Goal: Task Accomplishment & Management: Use online tool/utility

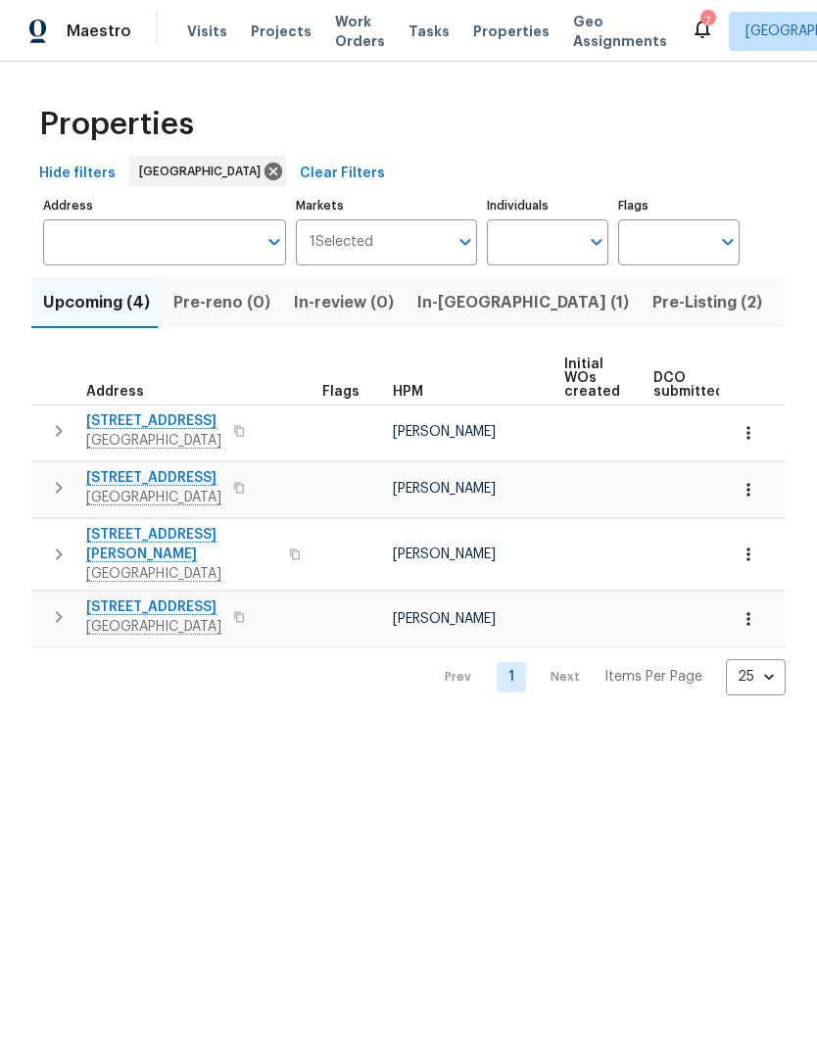
click at [122, 242] on input "Address" at bounding box center [150, 242] width 214 height 46
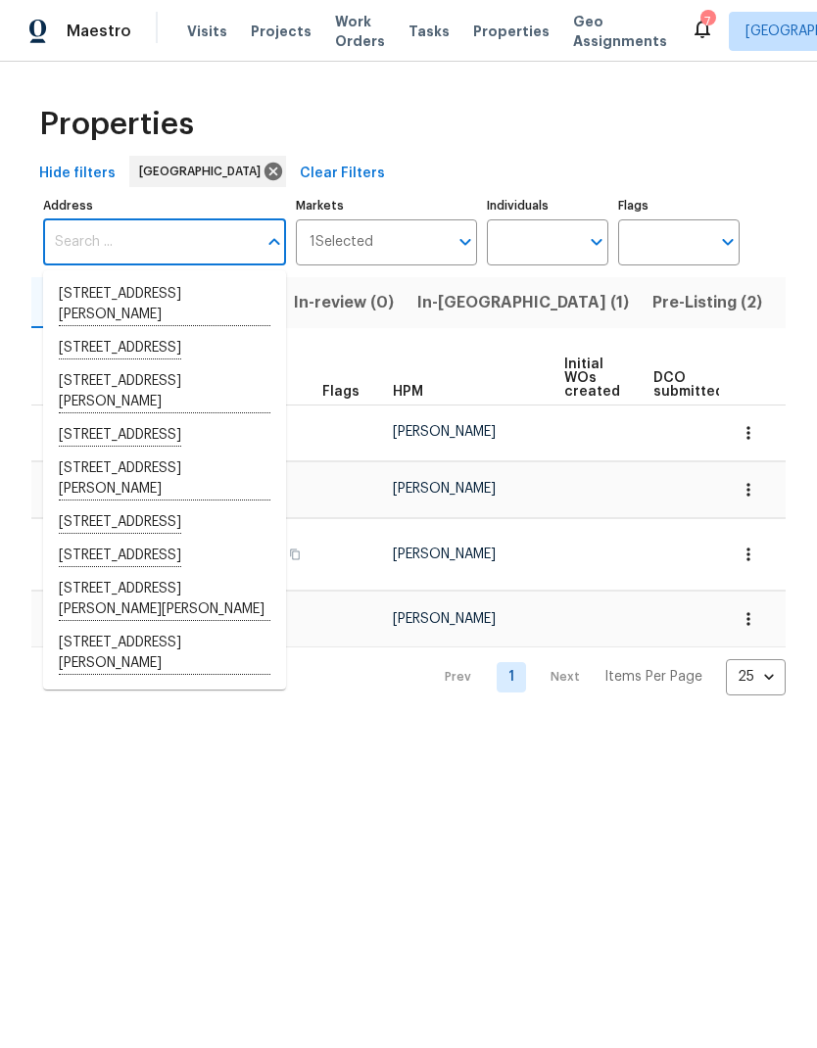
click at [103, 238] on input "Address" at bounding box center [150, 242] width 214 height 46
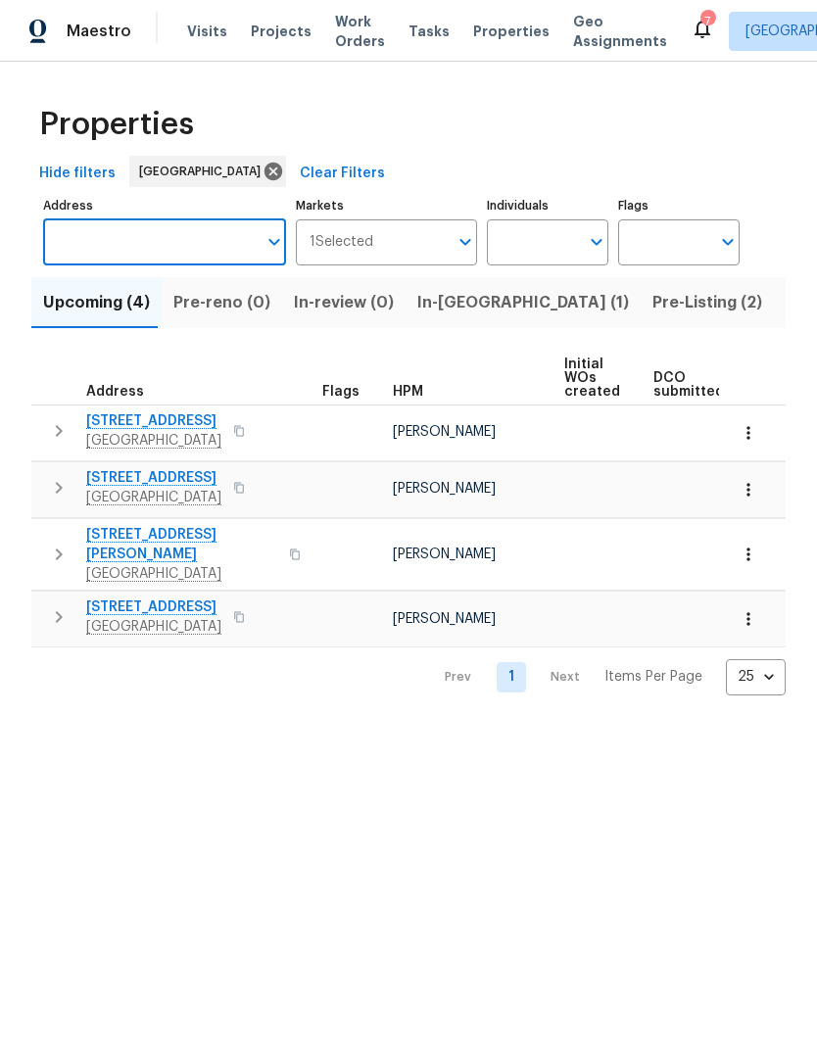
paste input "[GEOGRAPHIC_DATA][PERSON_NAME][STREET_ADDRESS]"
type input "[GEOGRAPHIC_DATA][PERSON_NAME][STREET_ADDRESS]"
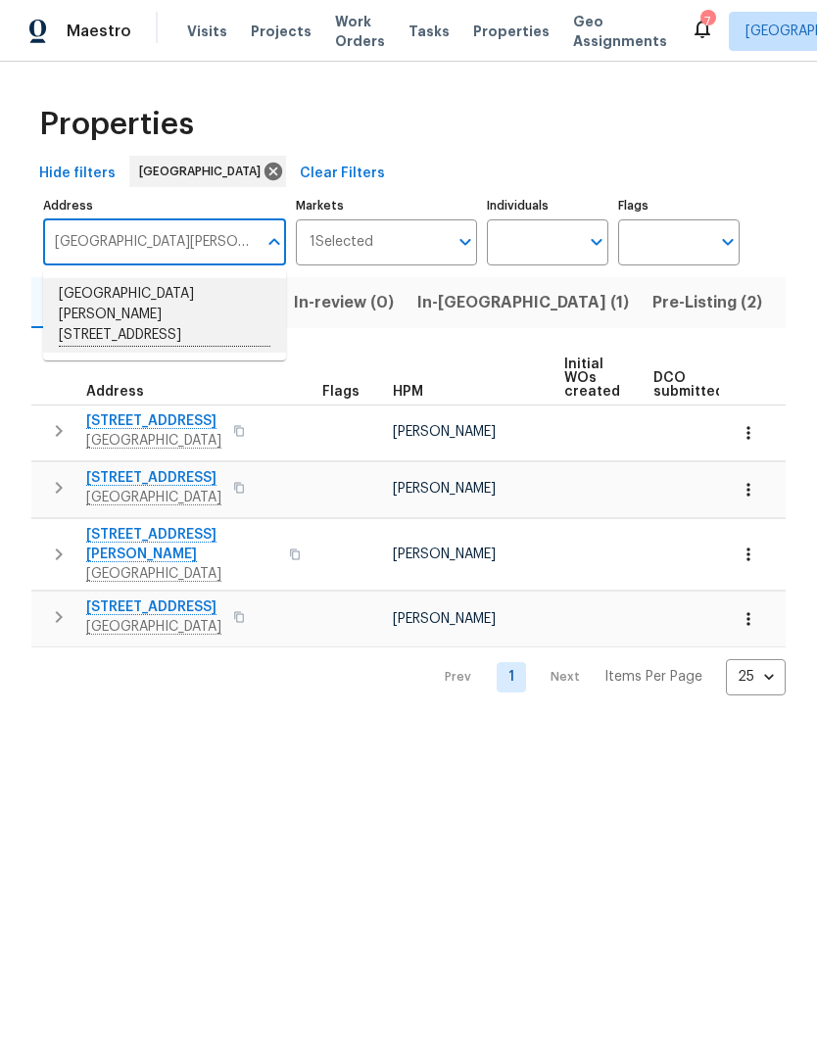
click at [126, 314] on li "7365 Calle Cristobal Unit 197 San Diego CA 92126" at bounding box center [164, 315] width 243 height 74
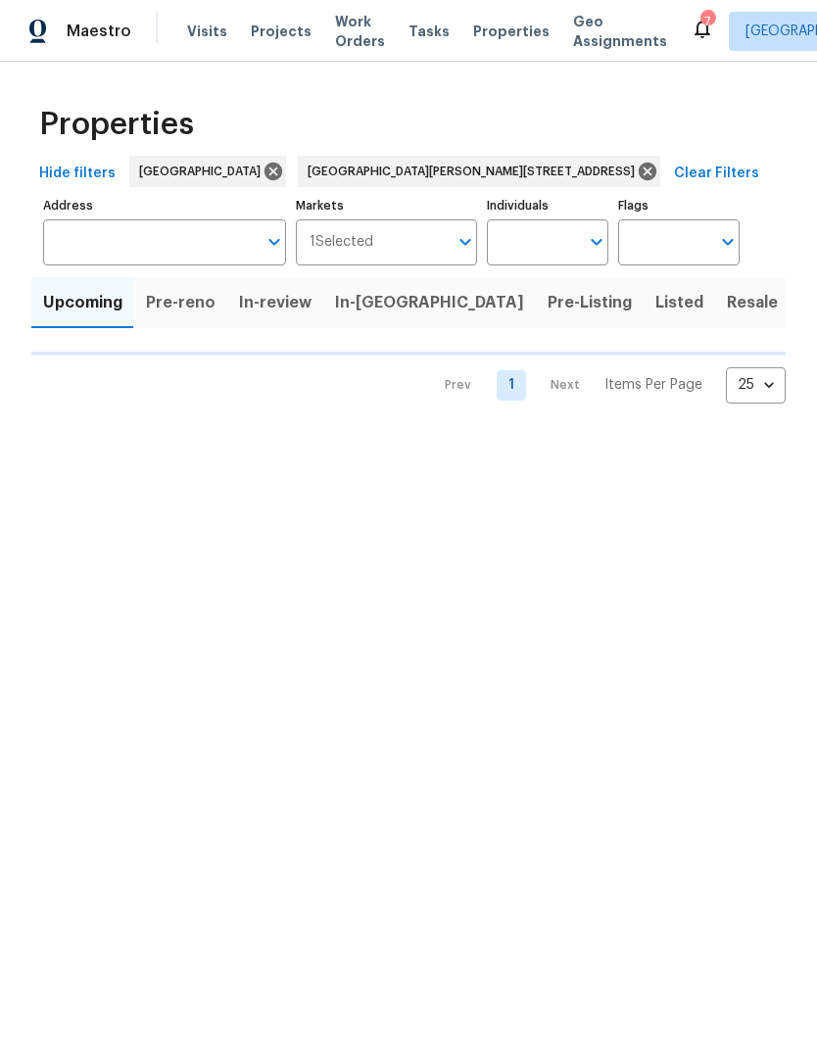
type input "7365 Calle Cristobal Unit 197 San Diego CA 92126"
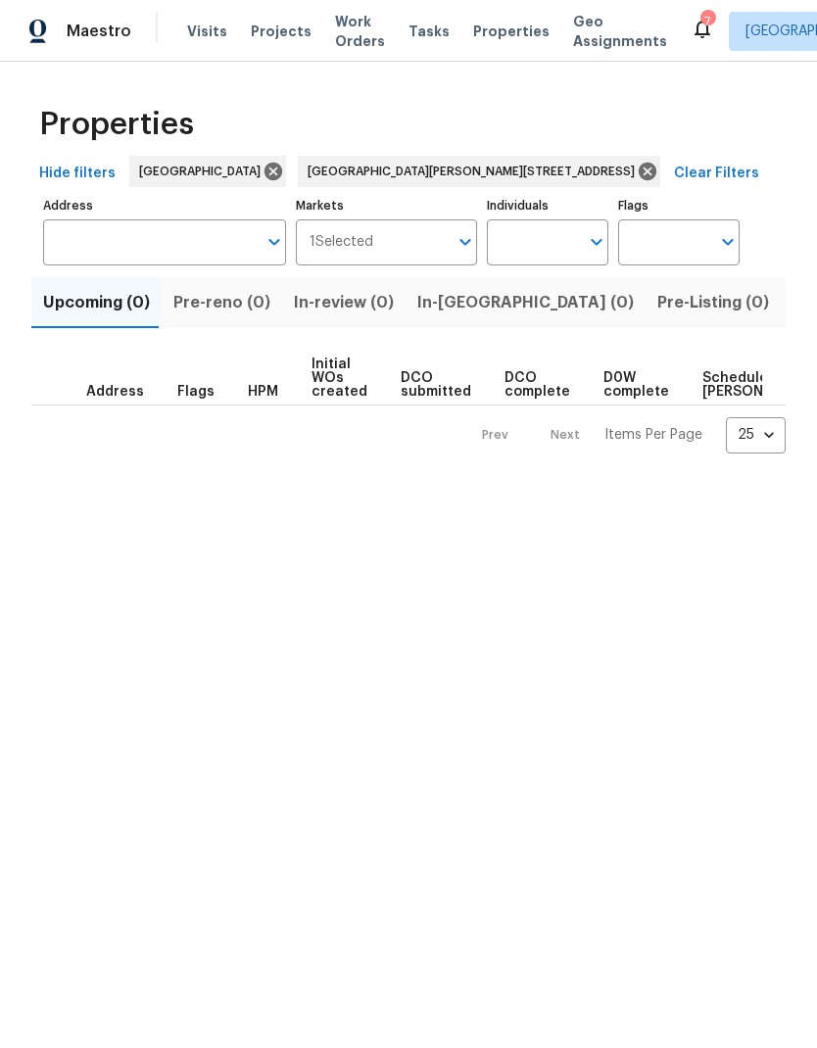
type input "7365 Calle Cristobal Unit 197 San Diego CA 92126"
click at [792, 302] on span "Listed (1)" at bounding box center [827, 302] width 71 height 27
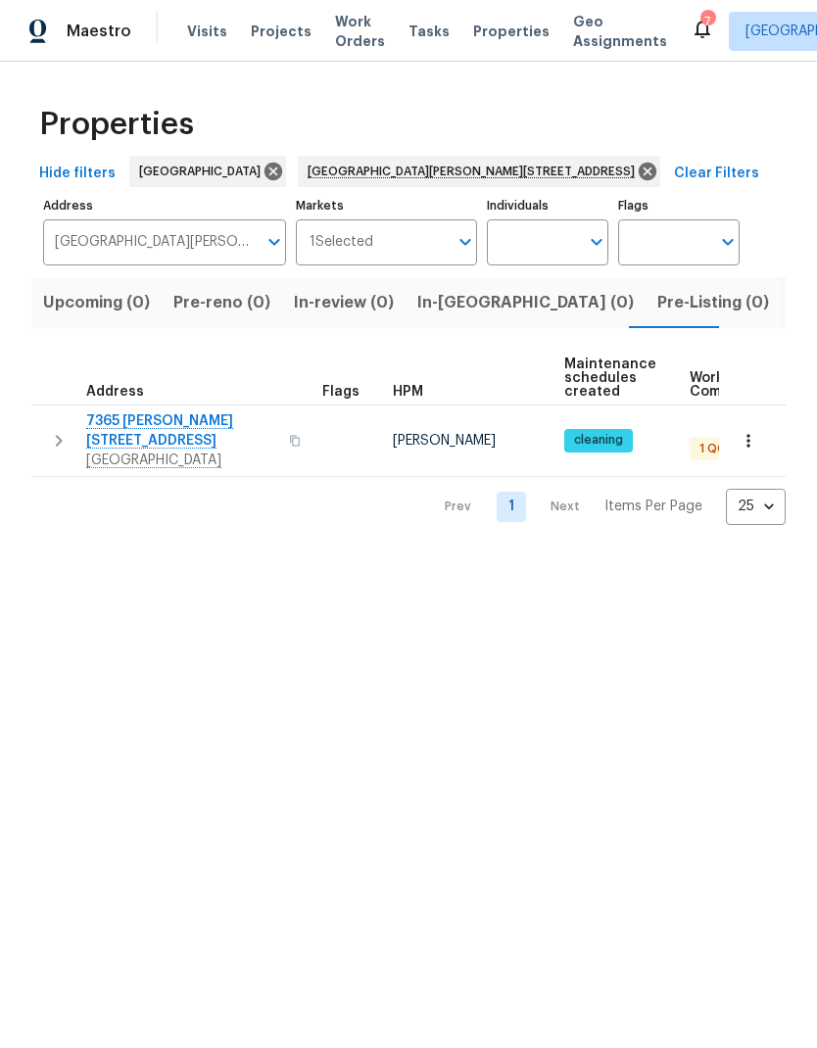
click at [135, 422] on span "7365 Calle Cristobal Unit 197" at bounding box center [181, 430] width 191 height 39
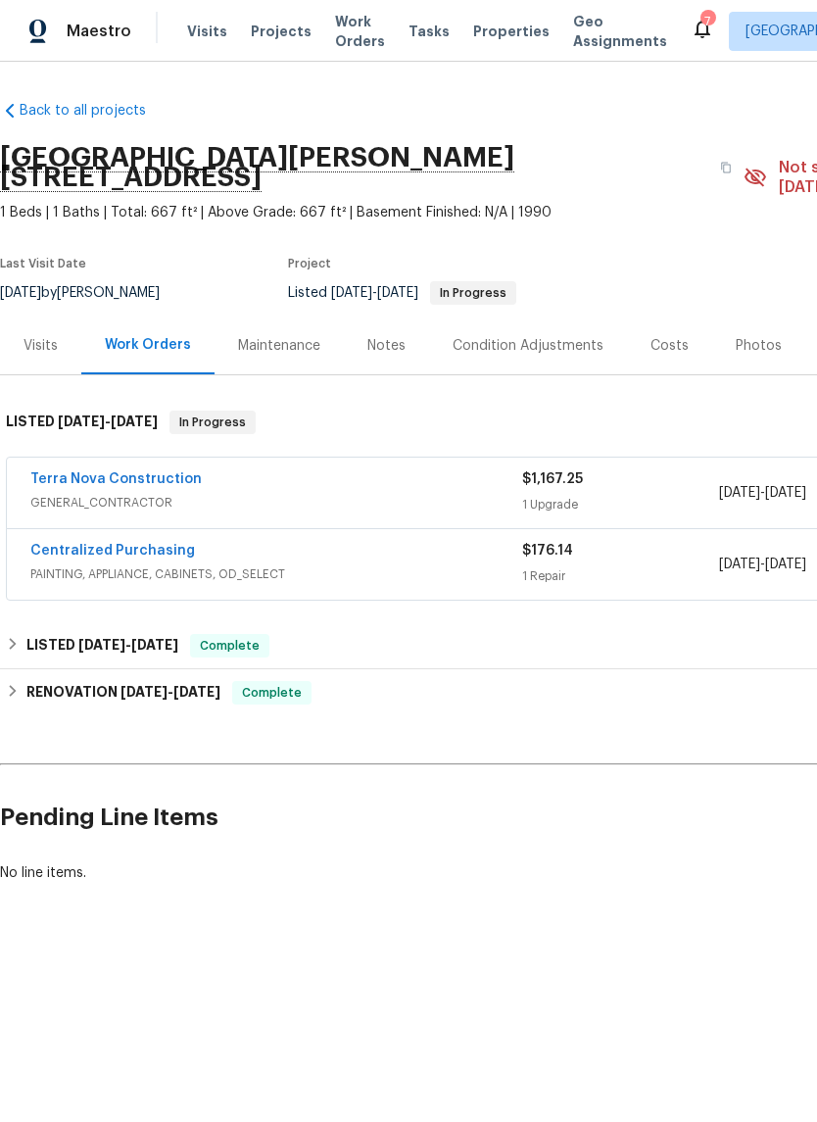
click at [466, 469] on div "Terra Nova Construction" at bounding box center [276, 481] width 492 height 24
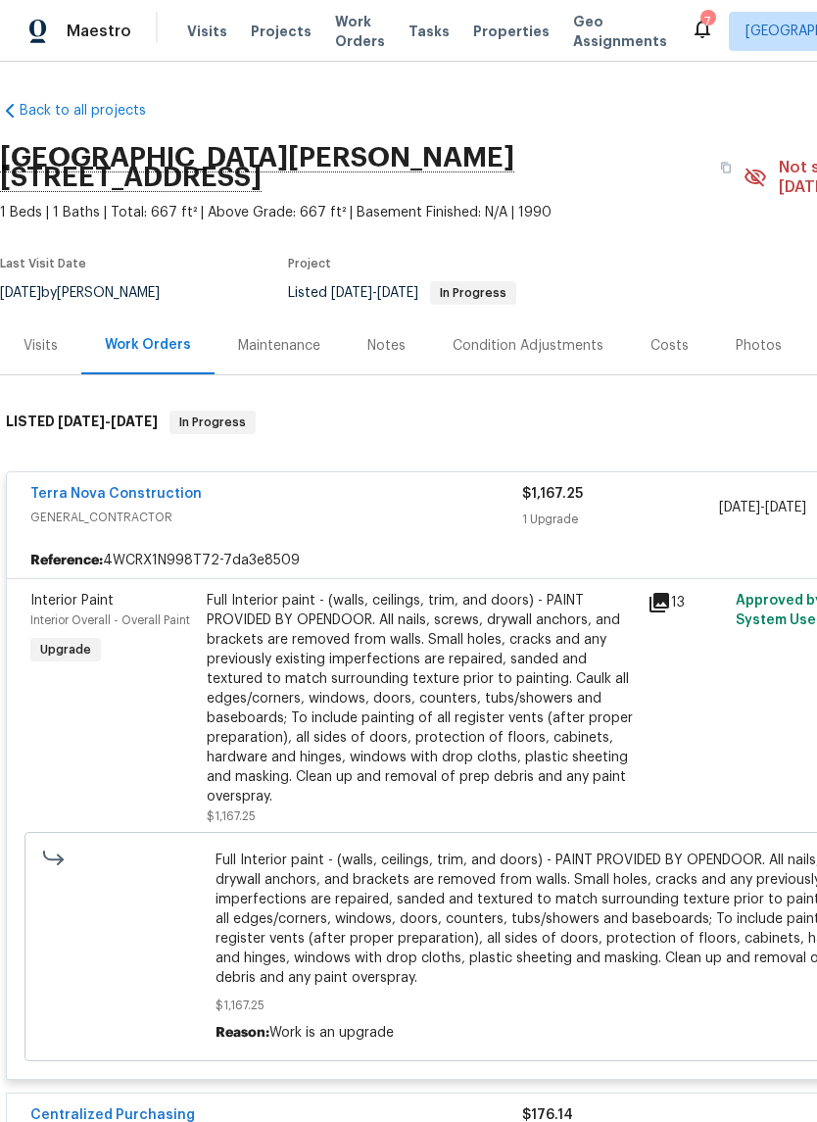
click at [672, 711] on div "13" at bounding box center [686, 708] width 88 height 247
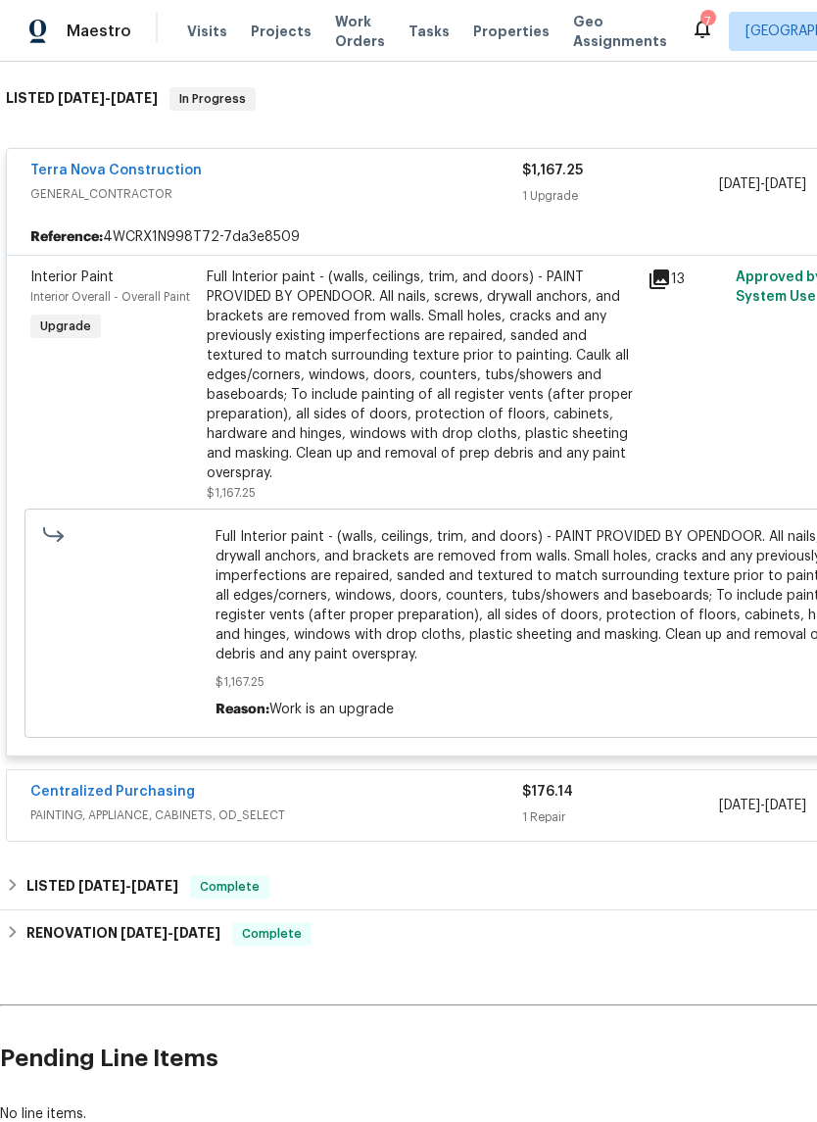
scroll to position [325, 0]
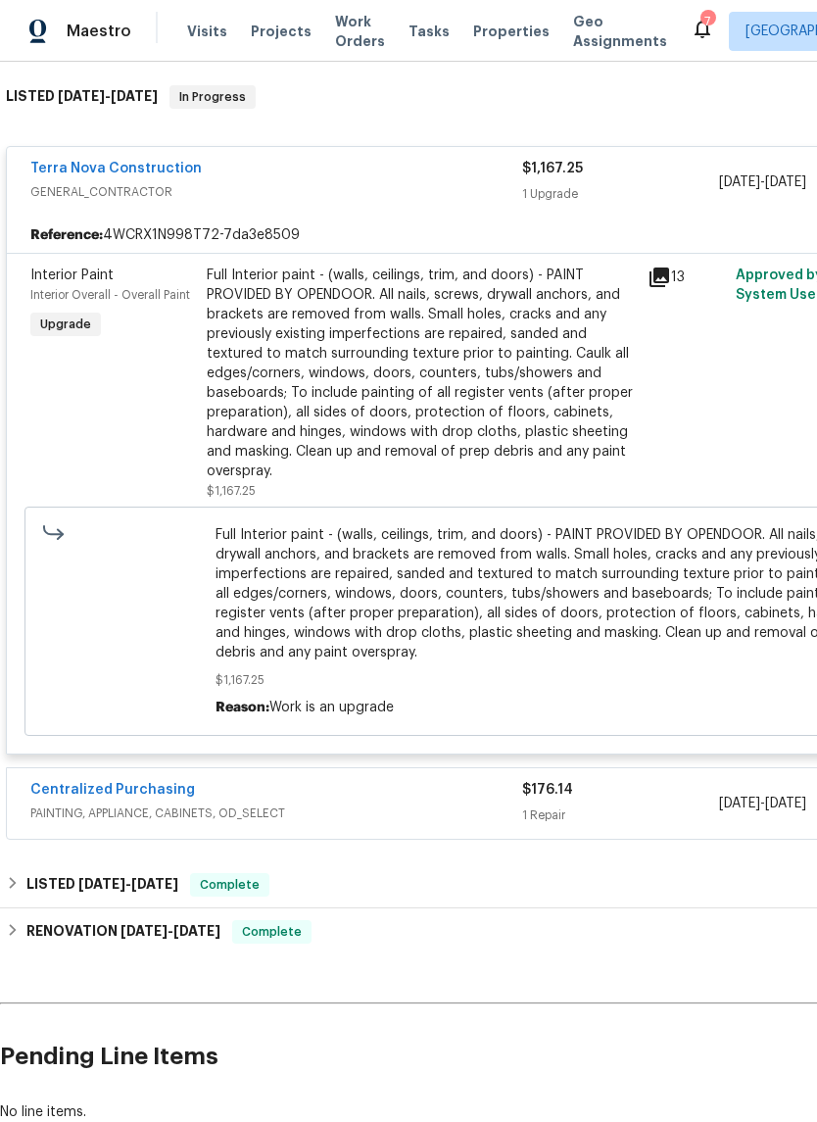
click at [672, 619] on span "Full Interior paint - (walls, ceilings, trim, and doors) - PAINT PROVIDED BY OP…" at bounding box center [553, 593] width 677 height 137
click at [689, 372] on div "13" at bounding box center [686, 383] width 88 height 247
click at [175, 406] on div "Interior Paint Interior Overall - Overall Paint Upgrade" at bounding box center [112, 383] width 176 height 247
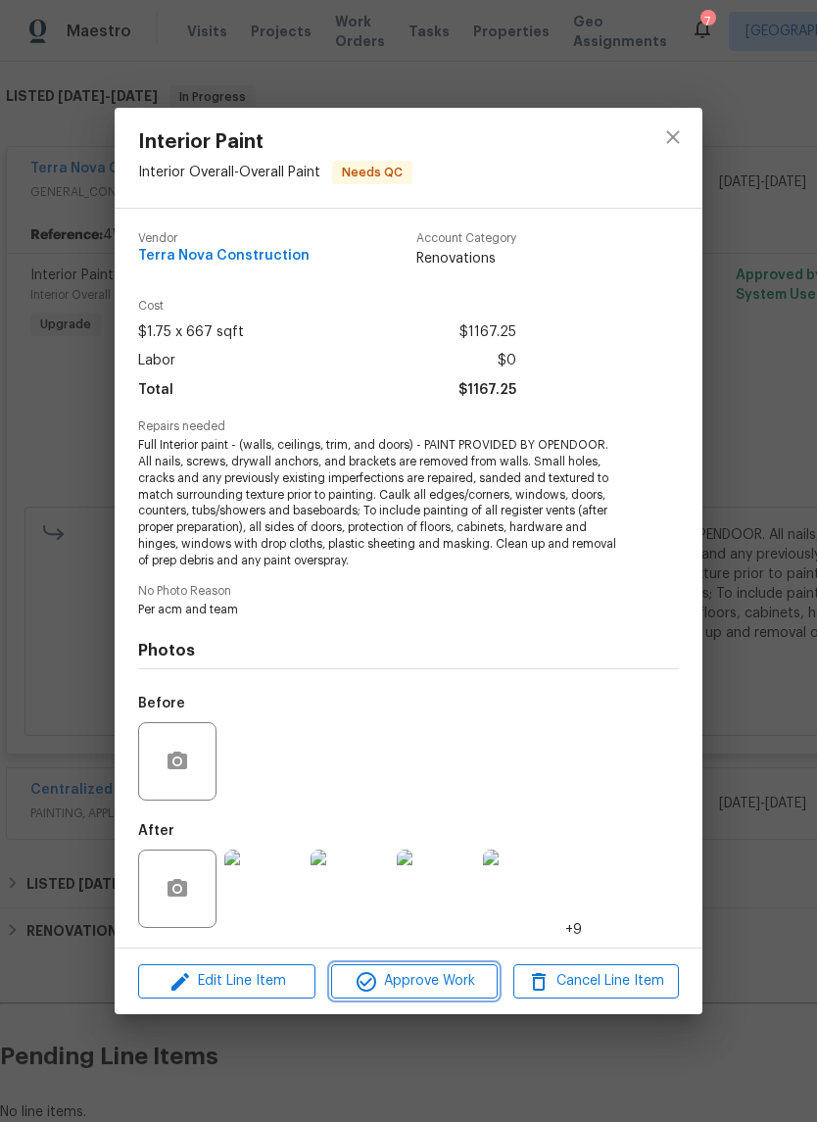
click at [377, 978] on icon "button" at bounding box center [367, 982] width 24 height 24
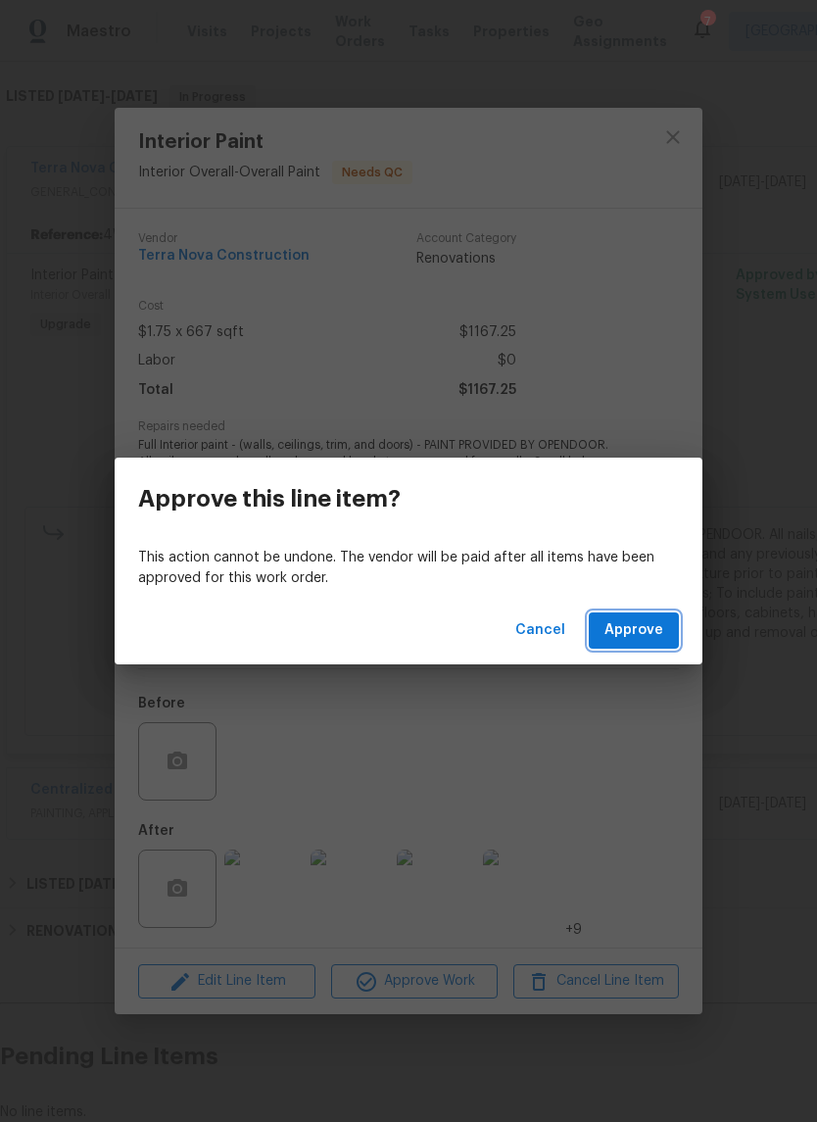
click at [643, 631] on span "Approve" at bounding box center [633, 630] width 59 height 24
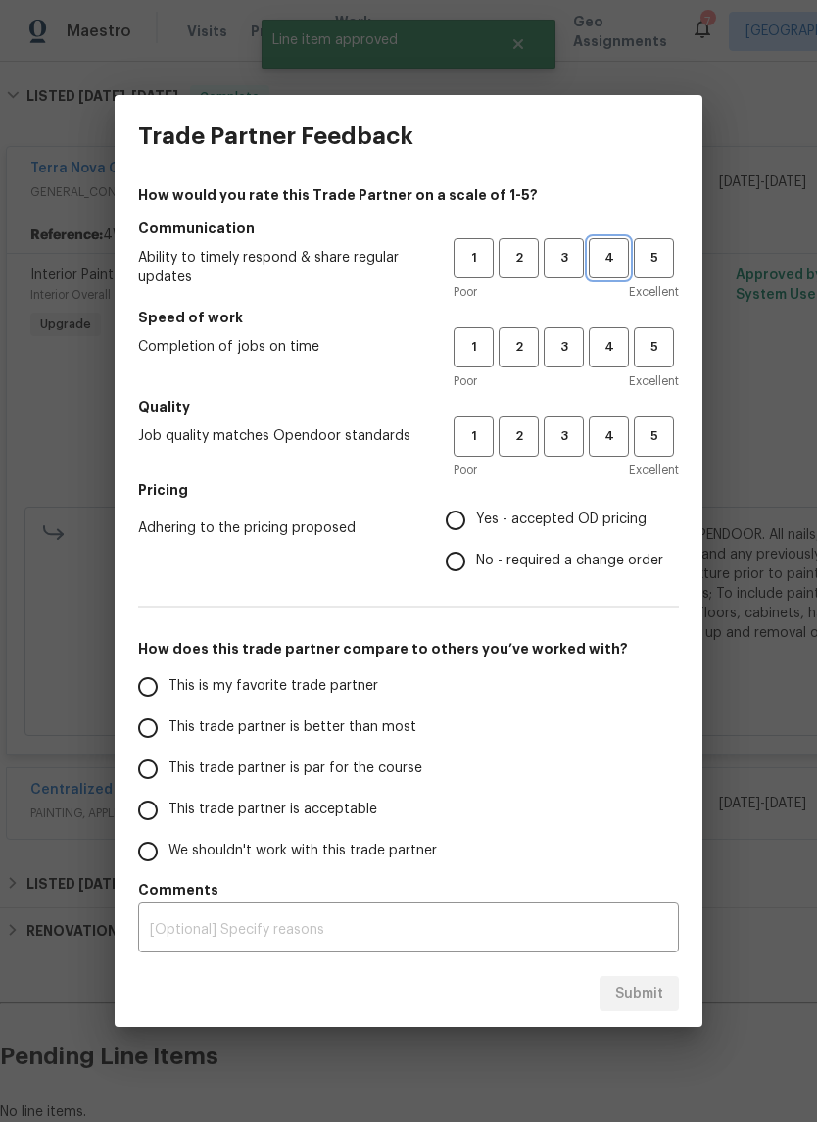
click at [604, 269] on button "4" at bounding box center [609, 258] width 40 height 40
click at [619, 345] on span "4" at bounding box center [609, 347] width 36 height 23
click at [612, 430] on span "4" at bounding box center [609, 436] width 36 height 23
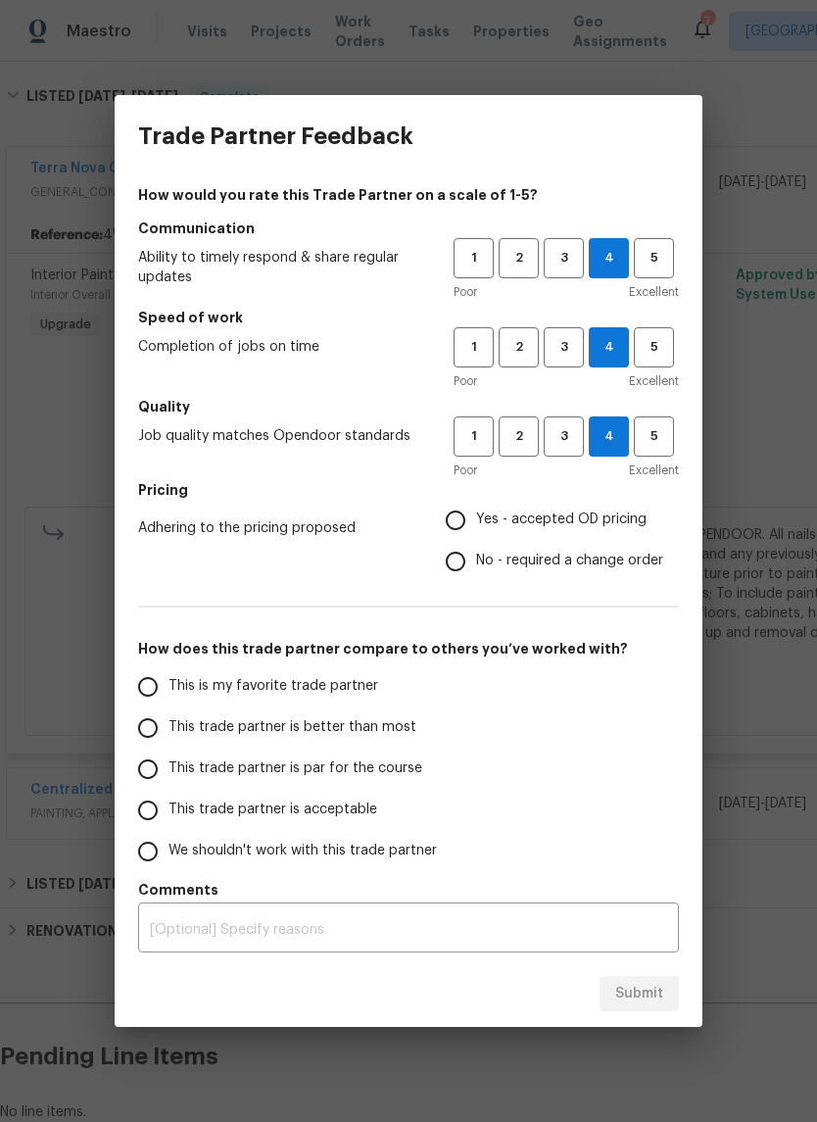
click at [466, 519] on input "Yes - accepted OD pricing" at bounding box center [455, 520] width 41 height 41
radio input "true"
click at [157, 725] on input "This trade partner is better than most" at bounding box center [147, 727] width 41 height 41
click at [652, 989] on span "Submit" at bounding box center [639, 993] width 48 height 24
radio input "true"
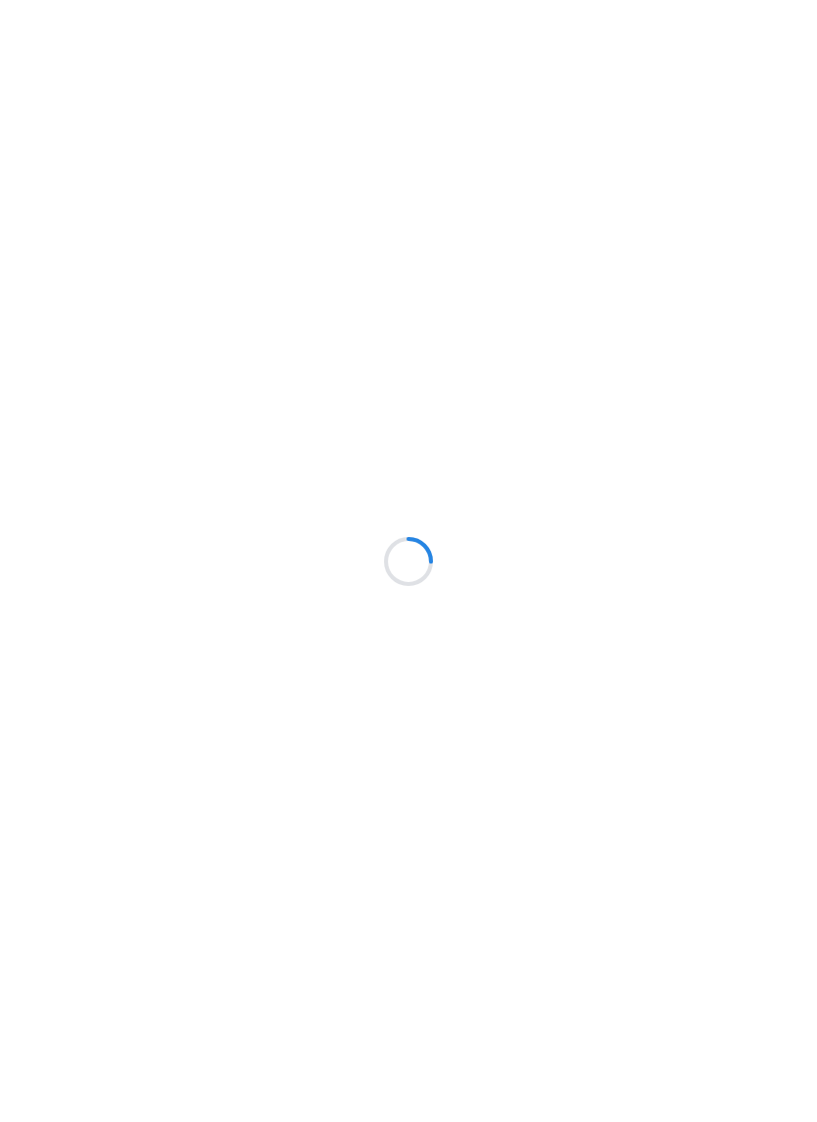
scroll to position [7, 0]
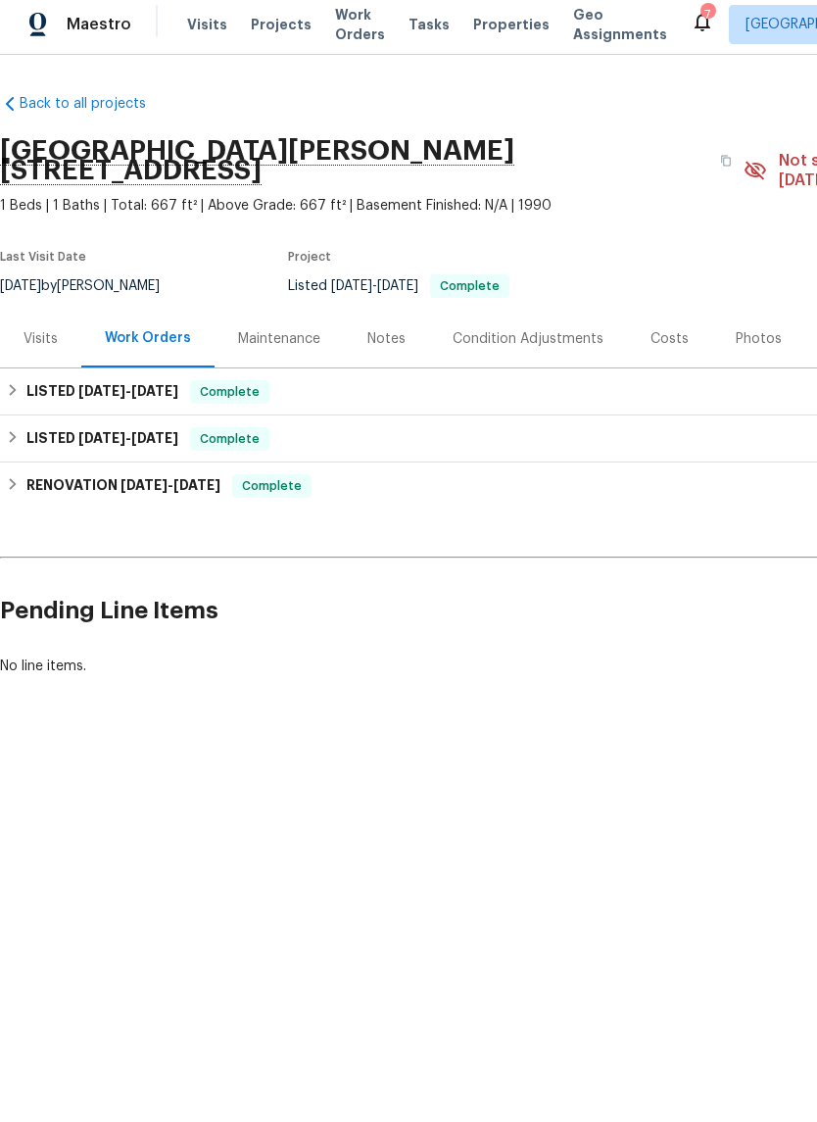
click at [746, 336] on div "Photos" at bounding box center [759, 346] width 46 height 20
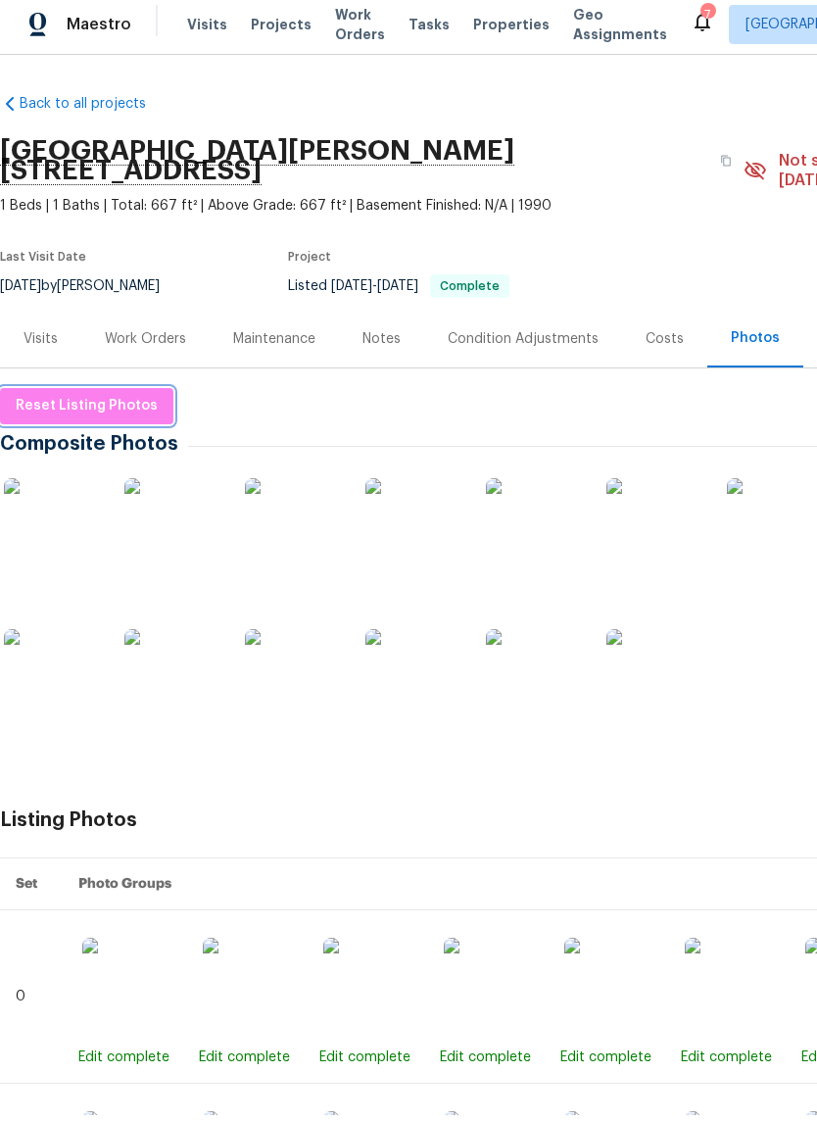
click at [75, 401] on span "Reset Listing Photos" at bounding box center [87, 413] width 142 height 24
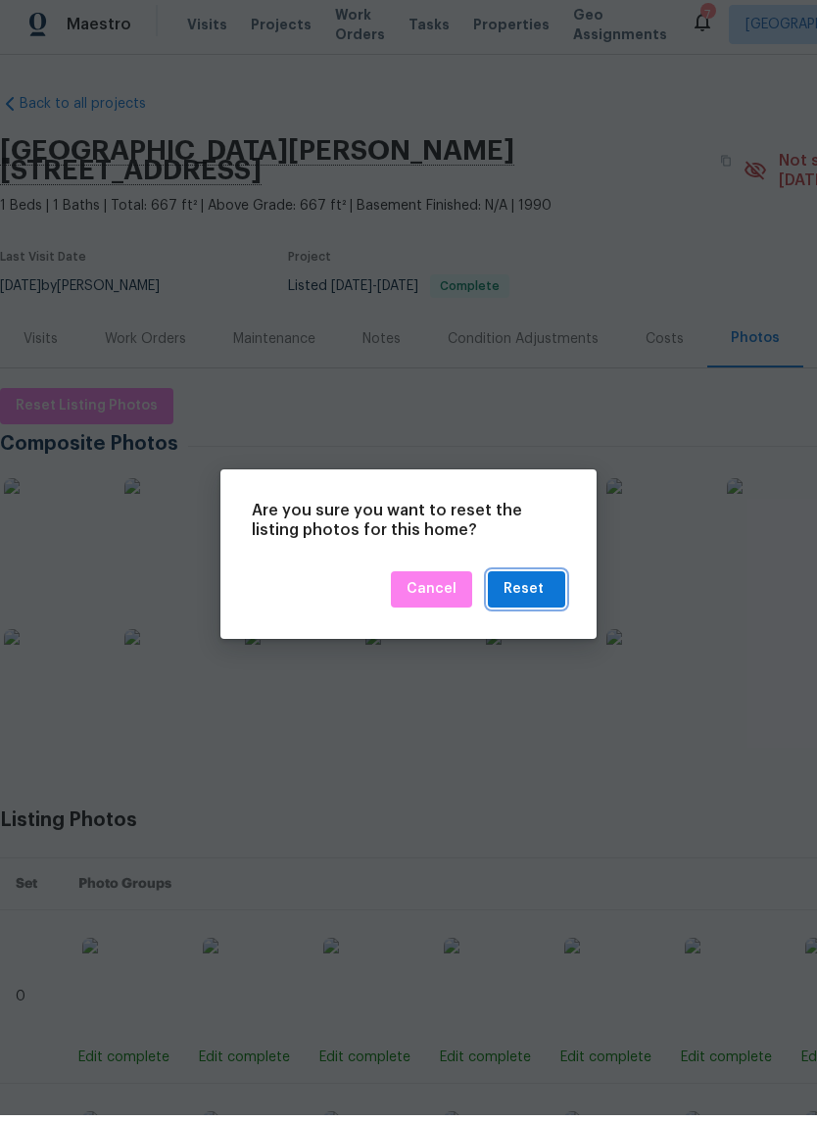
click at [537, 585] on div "Reset" at bounding box center [523, 596] width 40 height 24
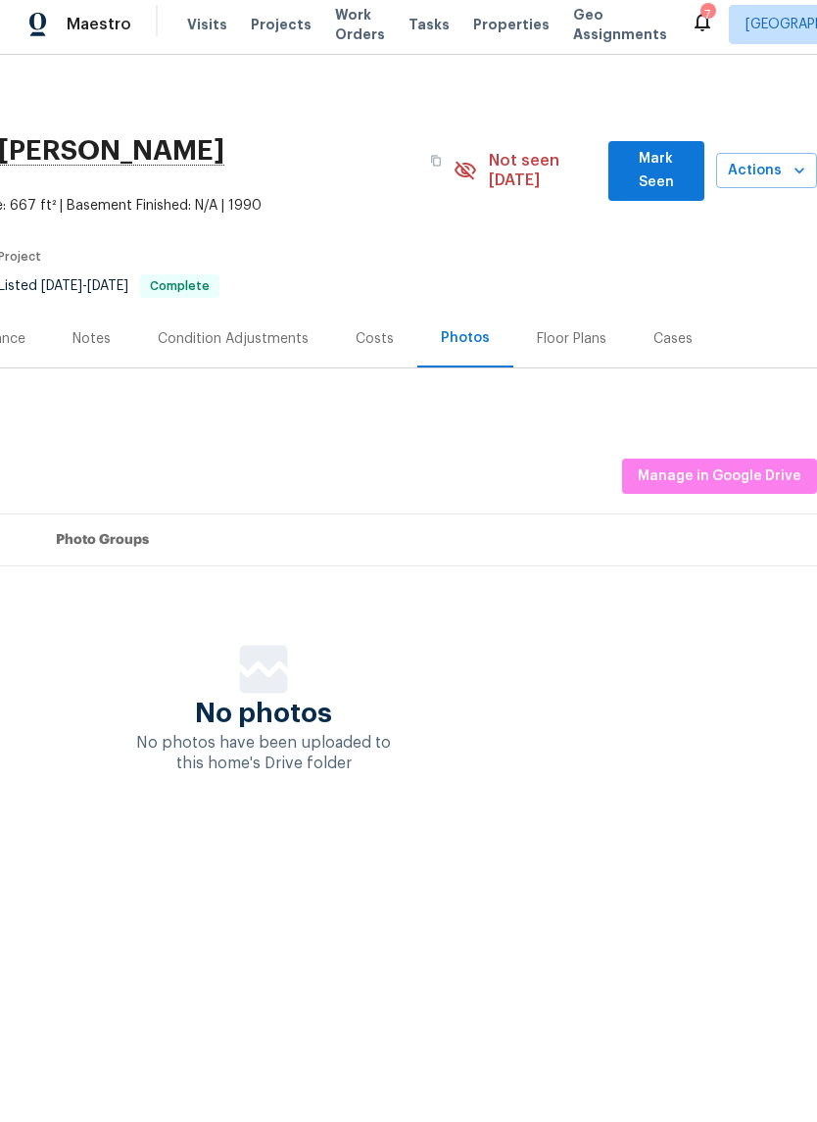
scroll to position [0, 290]
click at [739, 471] on span "Manage in Google Drive" at bounding box center [720, 483] width 164 height 24
